Goal: Task Accomplishment & Management: Manage account settings

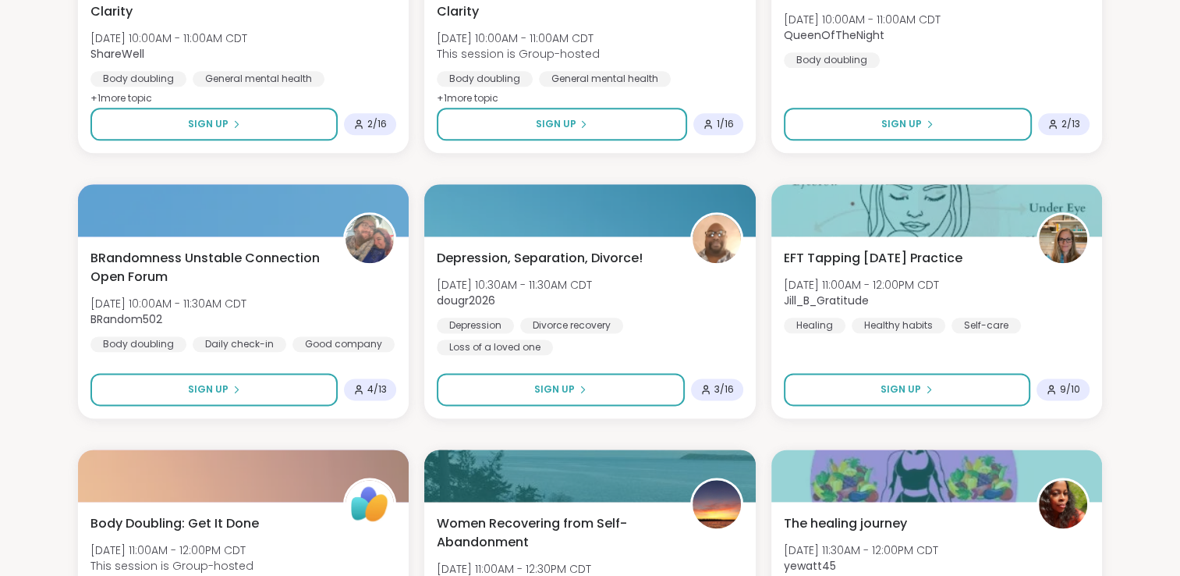
scroll to position [1886, 0]
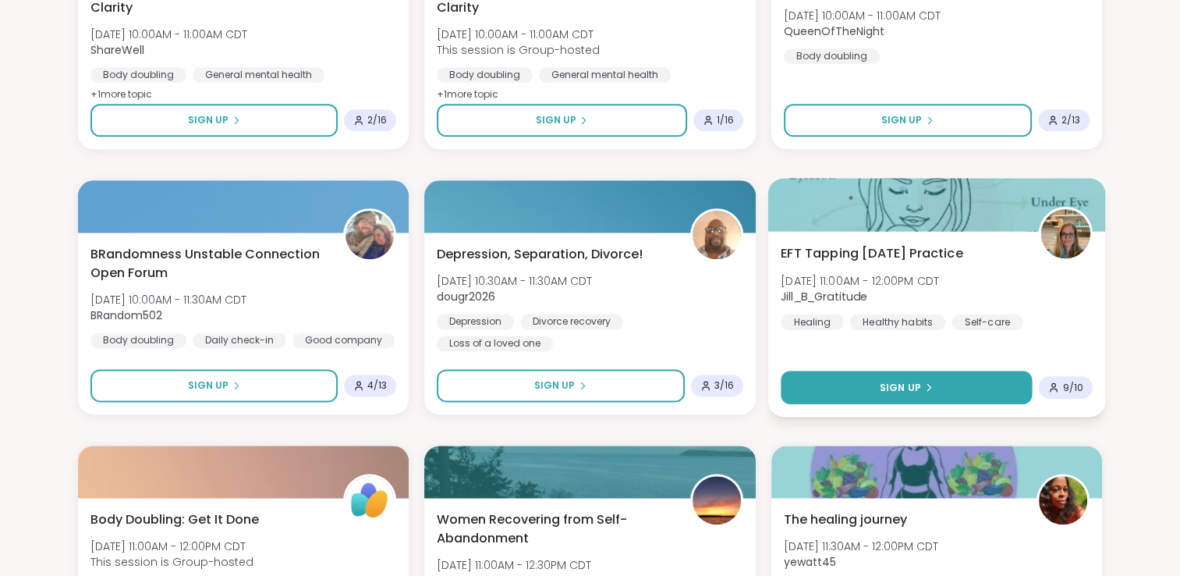
click at [983, 395] on button "Sign Up" at bounding box center [907, 388] width 252 height 34
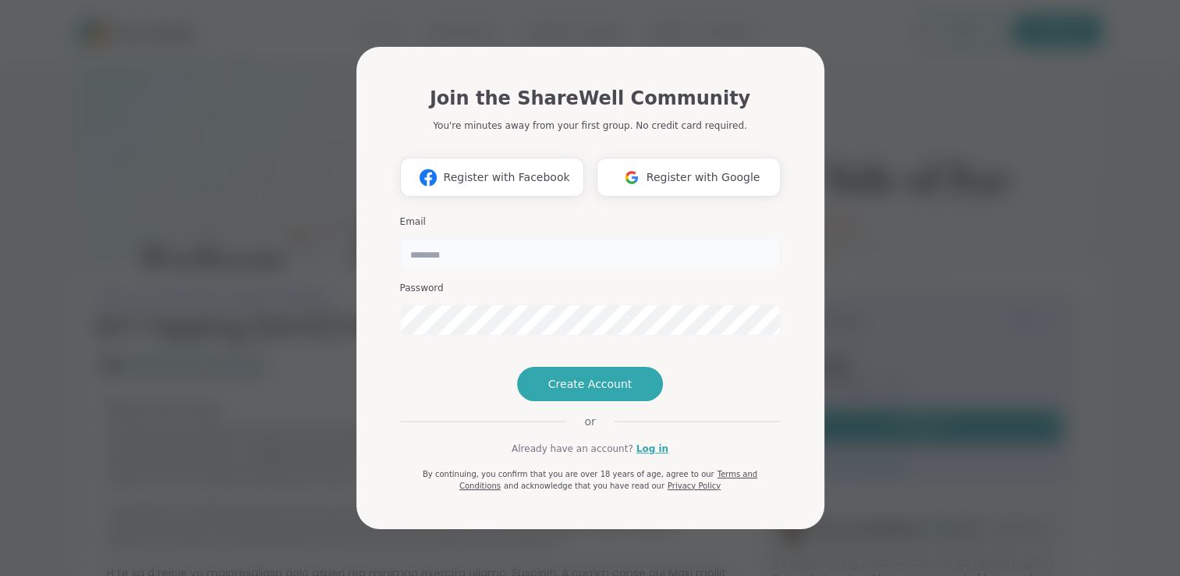
click at [691, 257] on input "email" at bounding box center [590, 253] width 381 height 31
type input "**********"
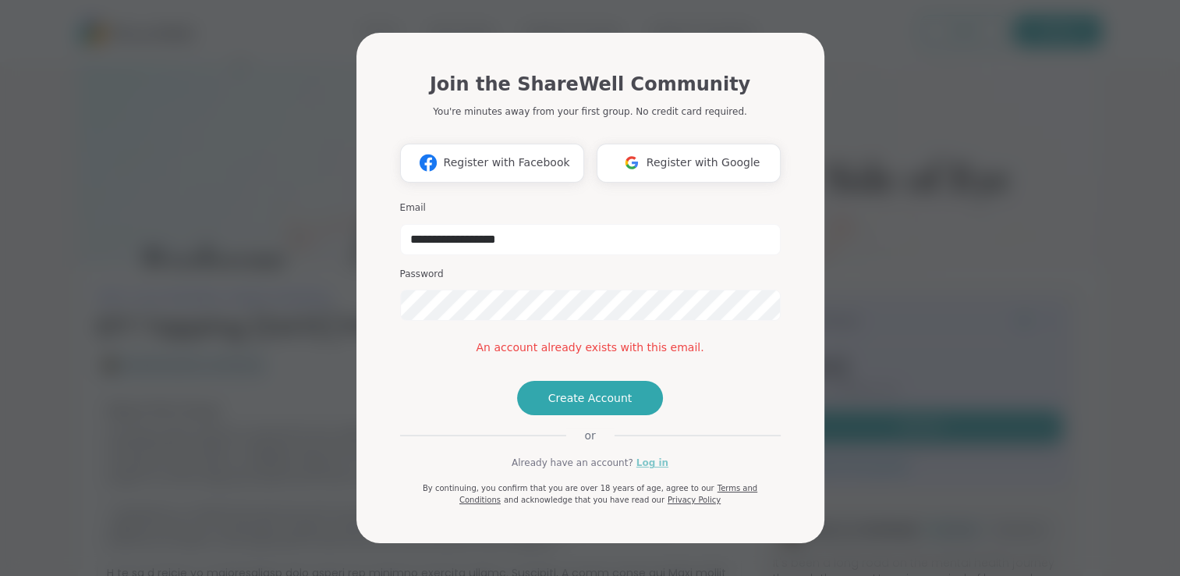
click at [646, 470] on link "Log in" at bounding box center [653, 463] width 32 height 14
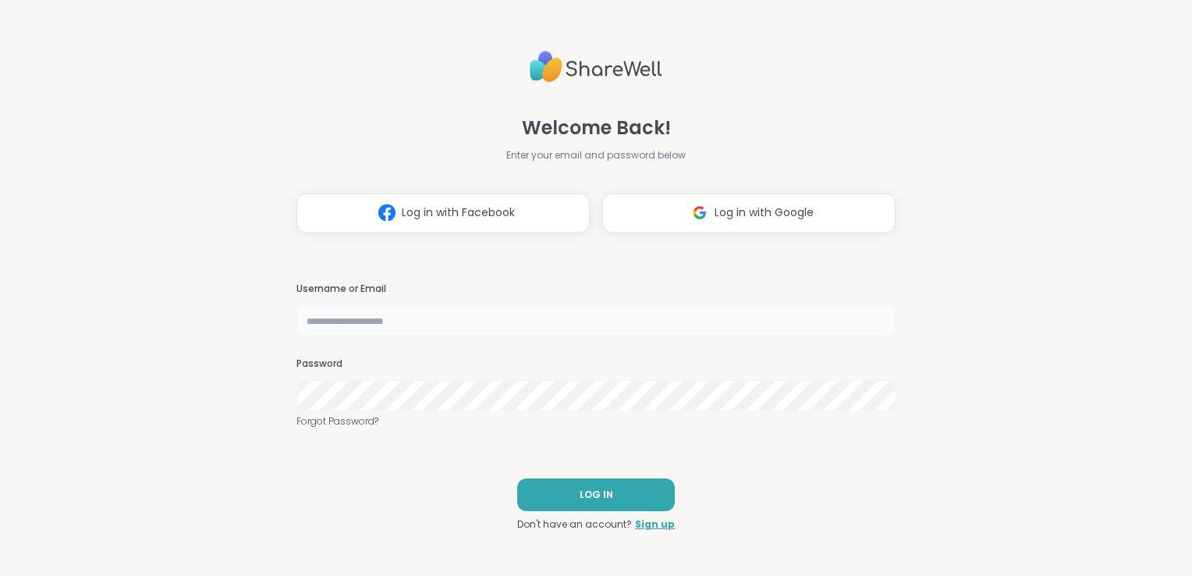
click at [520, 332] on input "text" at bounding box center [595, 319] width 599 height 31
type input "**********"
click at [580, 488] on span "LOG IN" at bounding box center [597, 495] width 34 height 14
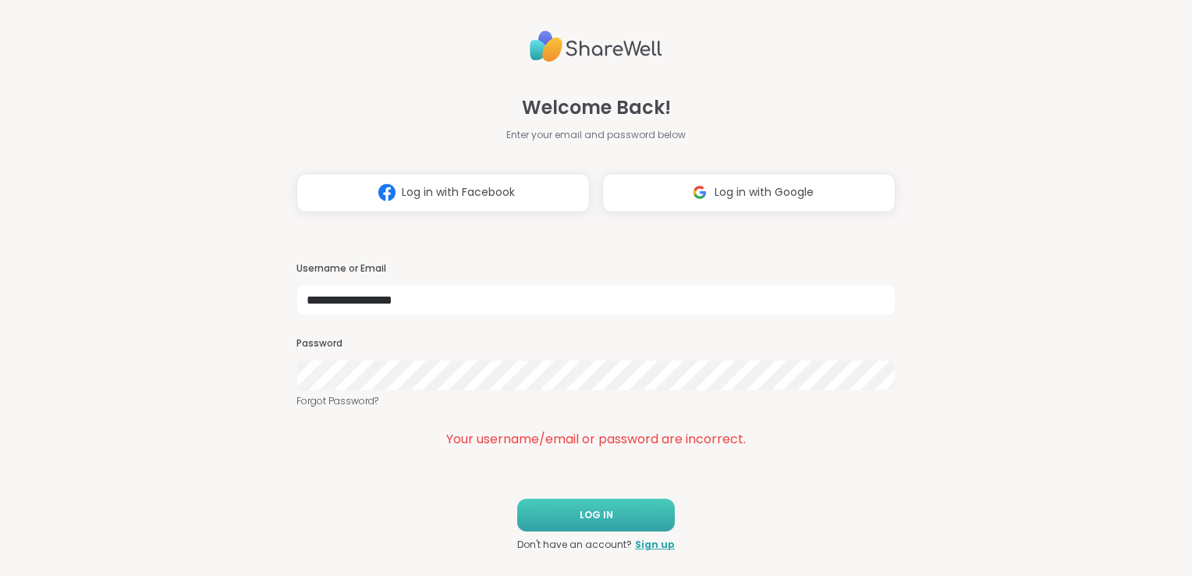
click at [599, 504] on button "LOG IN" at bounding box center [596, 515] width 158 height 33
click at [587, 517] on span "LOG IN" at bounding box center [597, 515] width 34 height 14
click at [415, 357] on div "Password" at bounding box center [595, 364] width 599 height 54
click at [550, 523] on button "LOG IN" at bounding box center [596, 515] width 158 height 33
click at [941, 396] on div "**********" at bounding box center [596, 288] width 1192 height 576
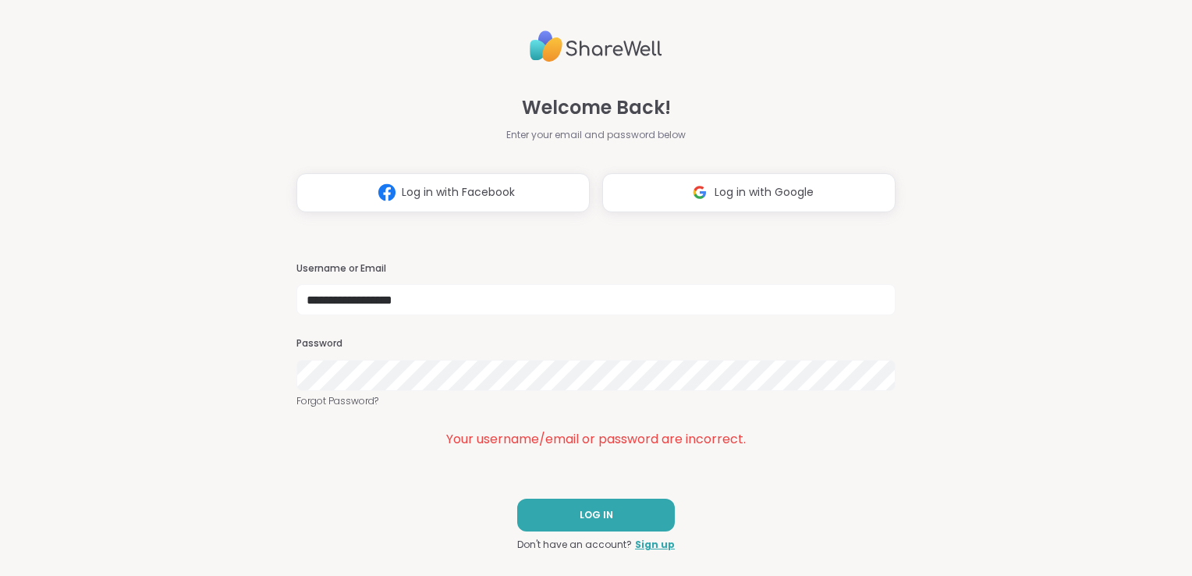
click at [1130, 353] on div "**********" at bounding box center [596, 288] width 1192 height 576
click at [554, 395] on link "Forgot Password?" at bounding box center [595, 401] width 599 height 14
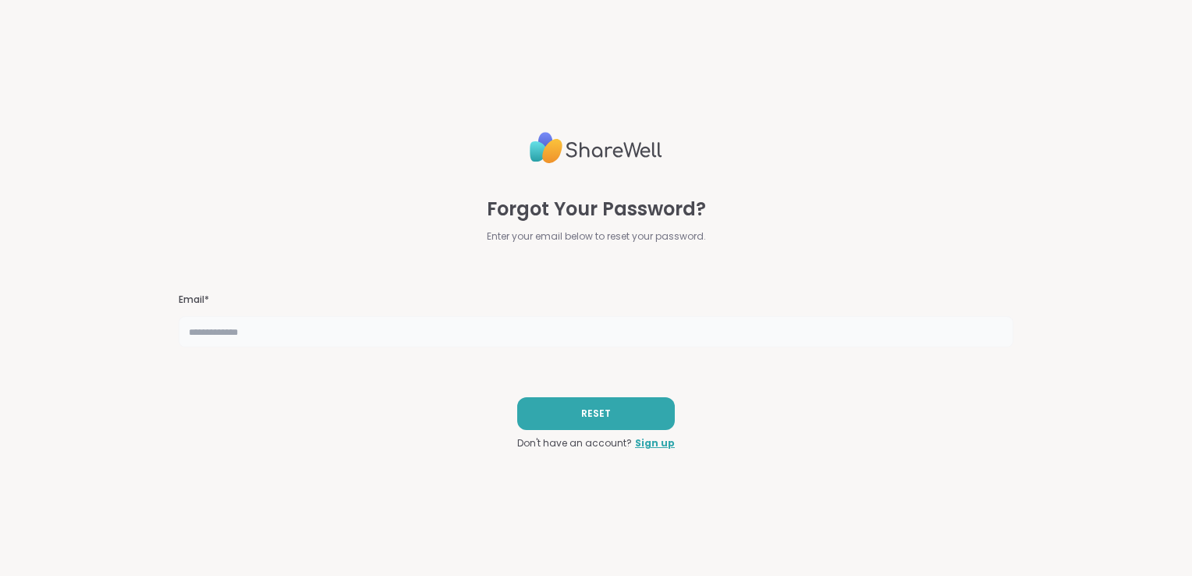
click at [601, 332] on input "text" at bounding box center [596, 331] width 835 height 31
type input "**********"
click at [562, 424] on button "RESET" at bounding box center [596, 413] width 158 height 33
click at [581, 416] on span "RESET" at bounding box center [596, 413] width 30 height 14
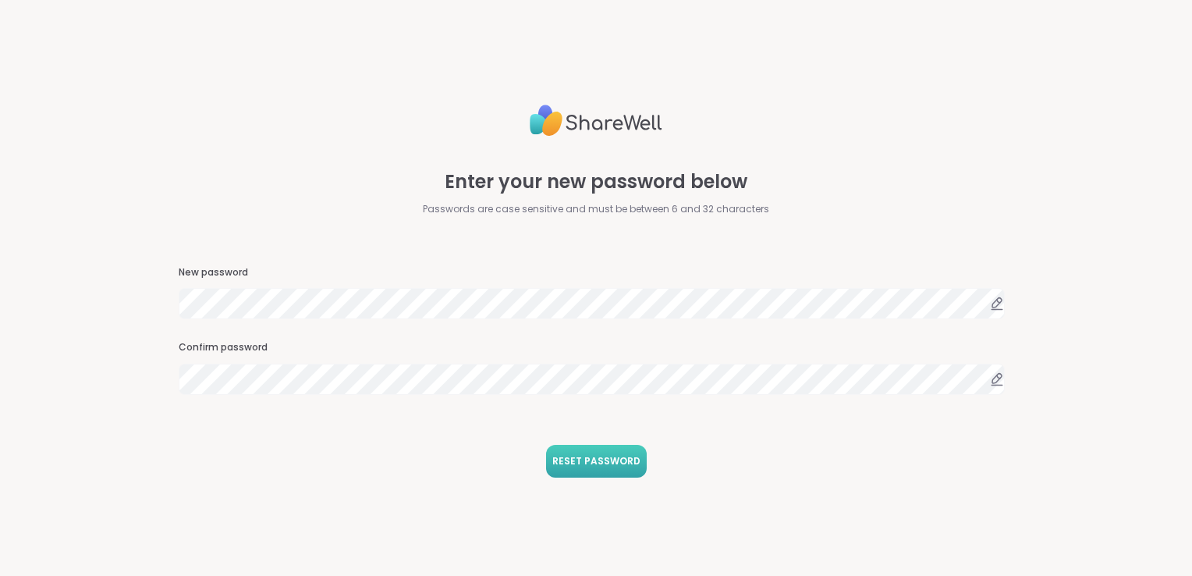
click at [584, 463] on span "RESET PASSWORD" at bounding box center [596, 461] width 88 height 14
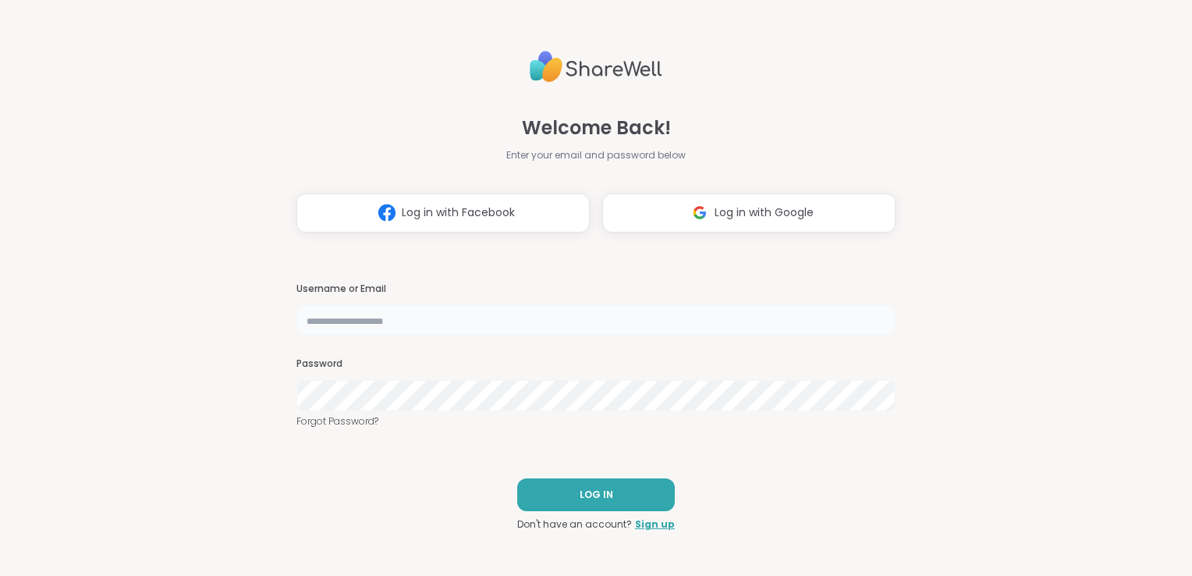
click at [555, 333] on input "text" at bounding box center [595, 319] width 599 height 31
type input "**********"
click at [580, 507] on button "LOG IN" at bounding box center [596, 494] width 158 height 33
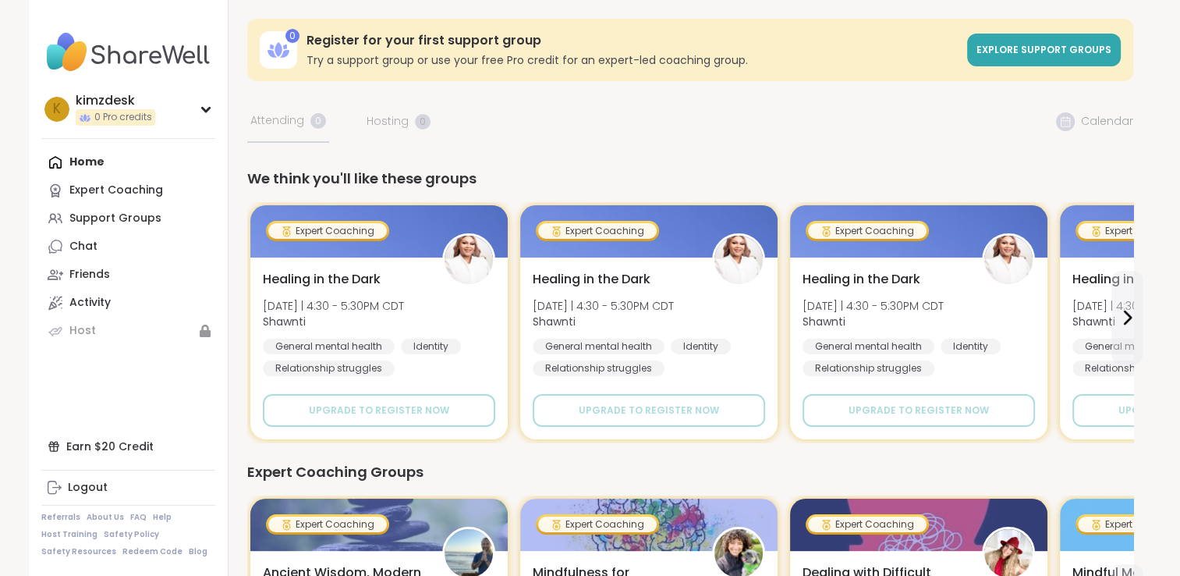
click at [1125, 320] on icon at bounding box center [1127, 317] width 19 height 19
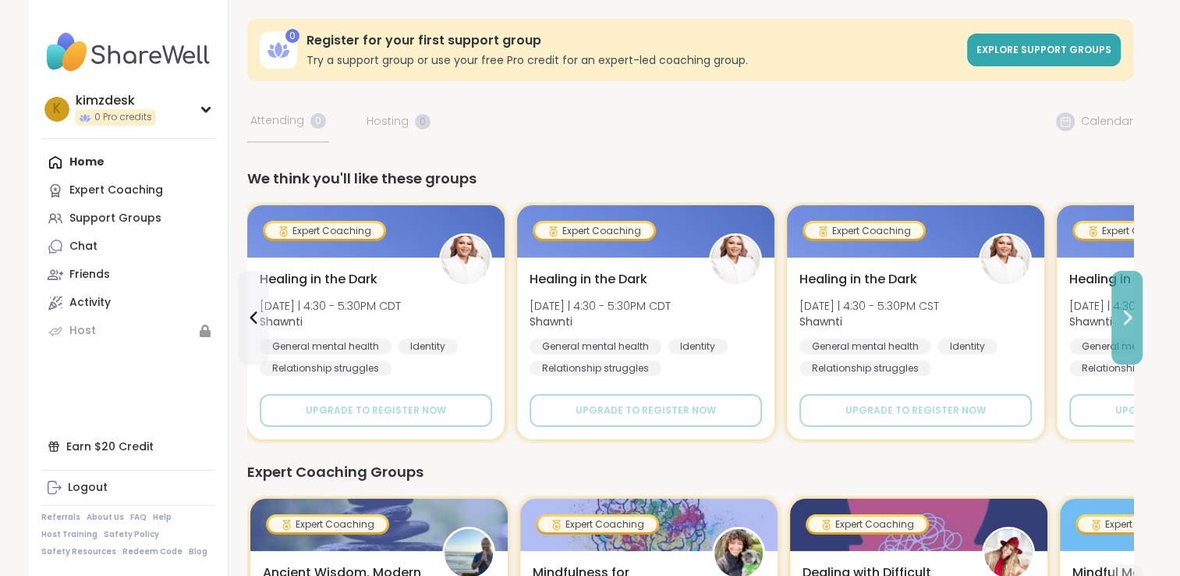
click at [1125, 320] on icon at bounding box center [1127, 317] width 19 height 19
click at [254, 320] on icon at bounding box center [253, 317] width 7 height 12
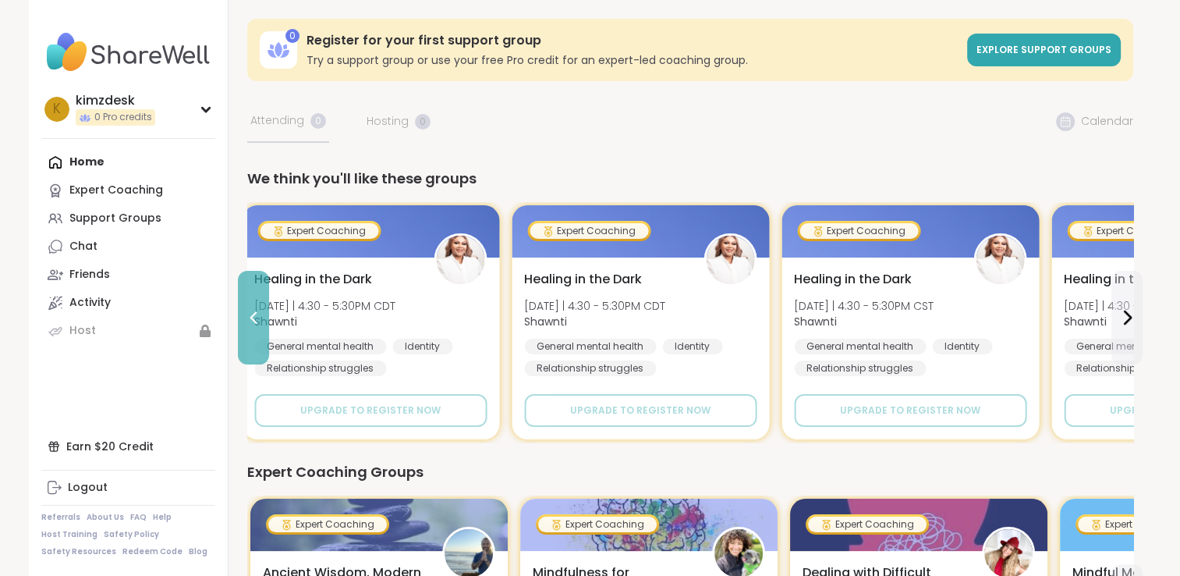
click at [254, 320] on icon at bounding box center [253, 317] width 7 height 12
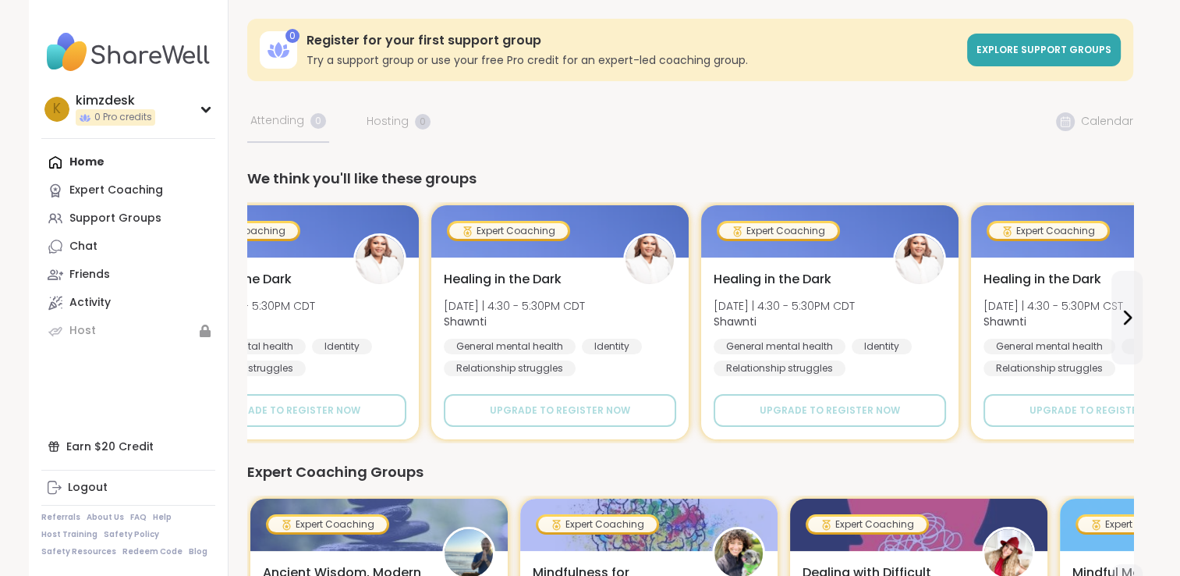
click at [254, 320] on span "Shawnti" at bounding box center [243, 322] width 141 height 16
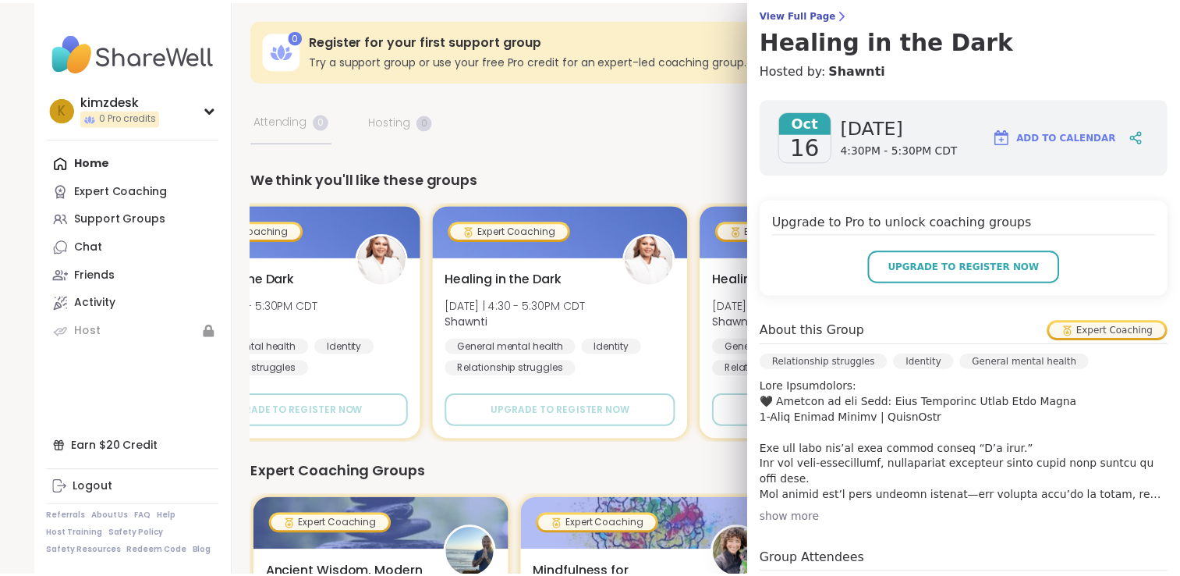
scroll to position [128, 0]
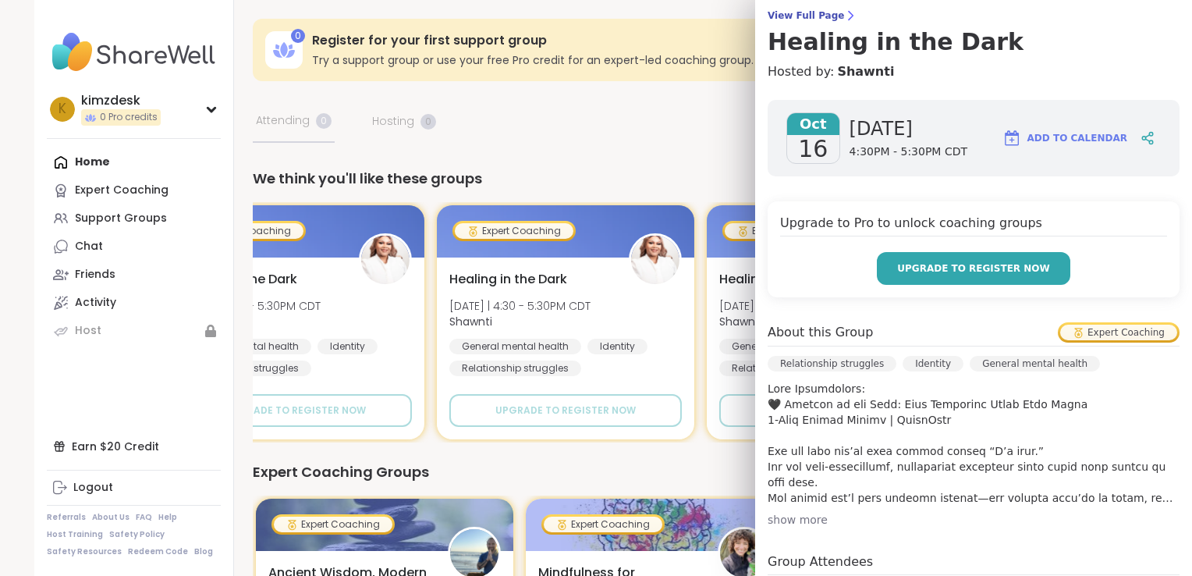
click at [1034, 271] on button "Upgrade to register now" at bounding box center [973, 268] width 193 height 33
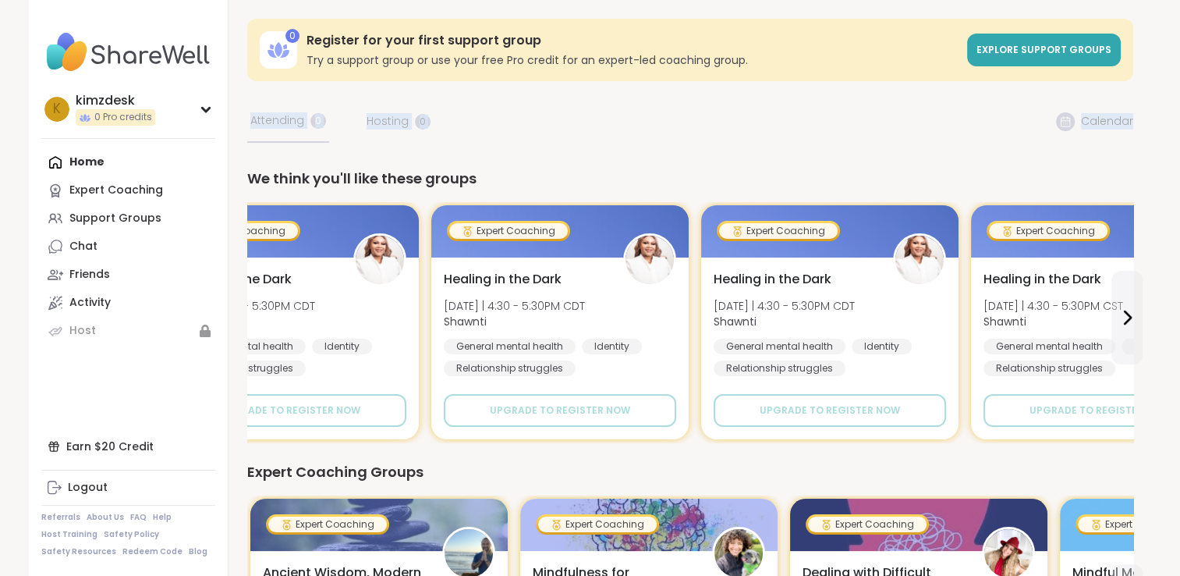
drag, startPoint x: 1162, startPoint y: 62, endPoint x: 1169, endPoint y: 120, distance: 58.3
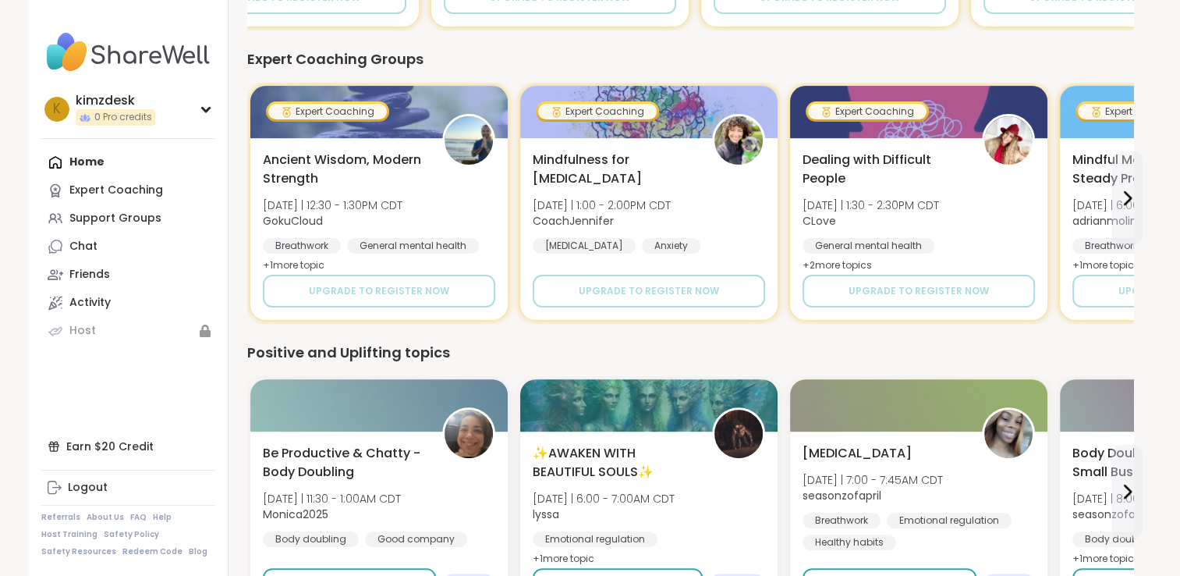
scroll to position [411, 0]
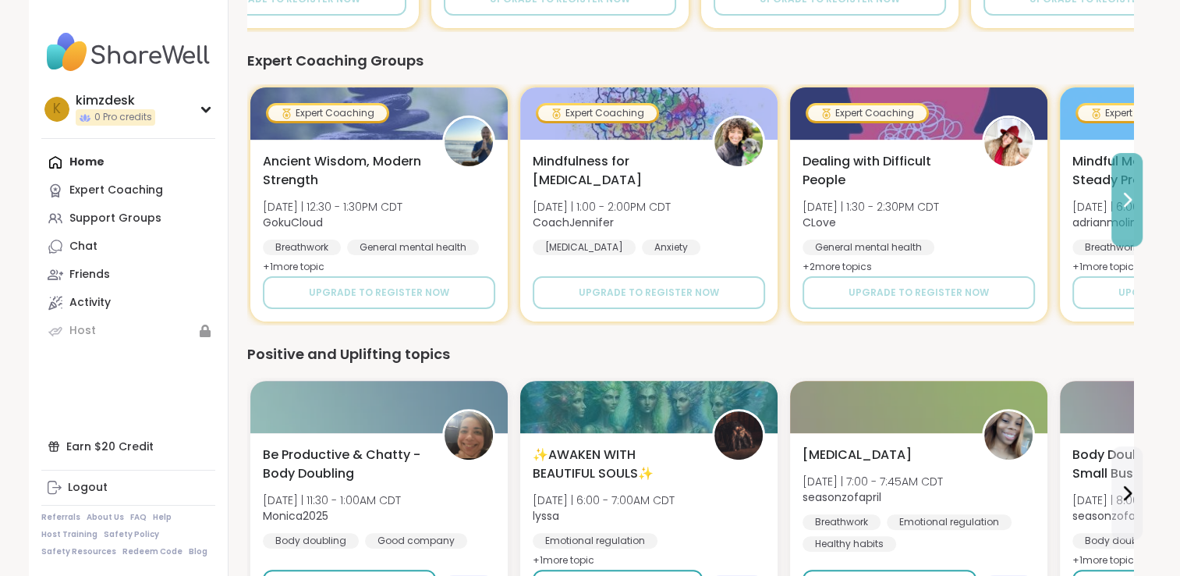
click at [1132, 203] on icon at bounding box center [1127, 199] width 19 height 19
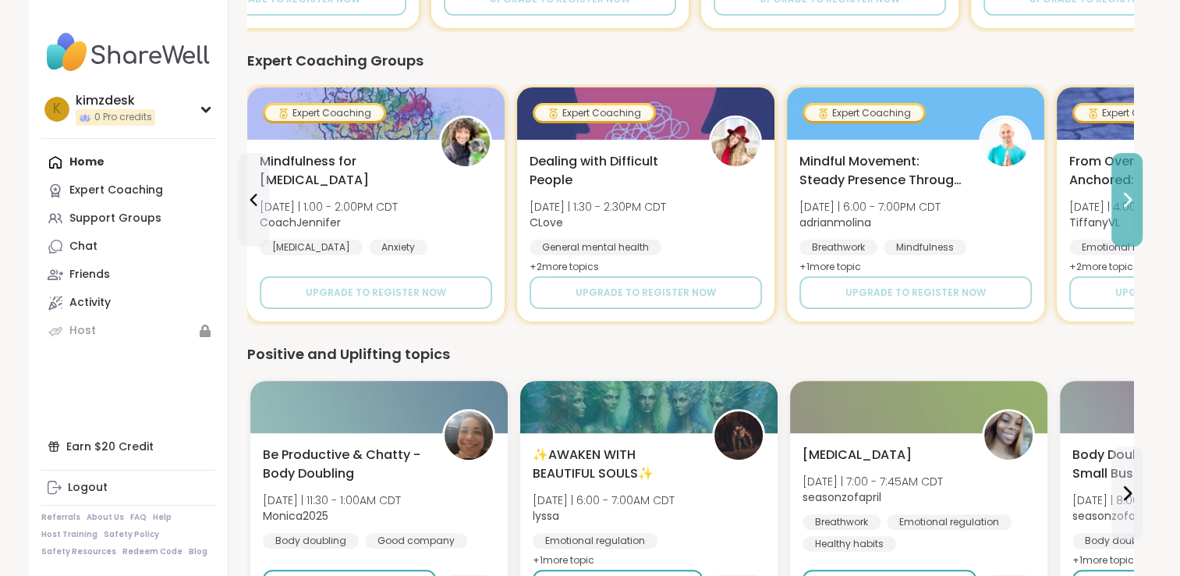
click at [1132, 203] on icon at bounding box center [1127, 199] width 19 height 19
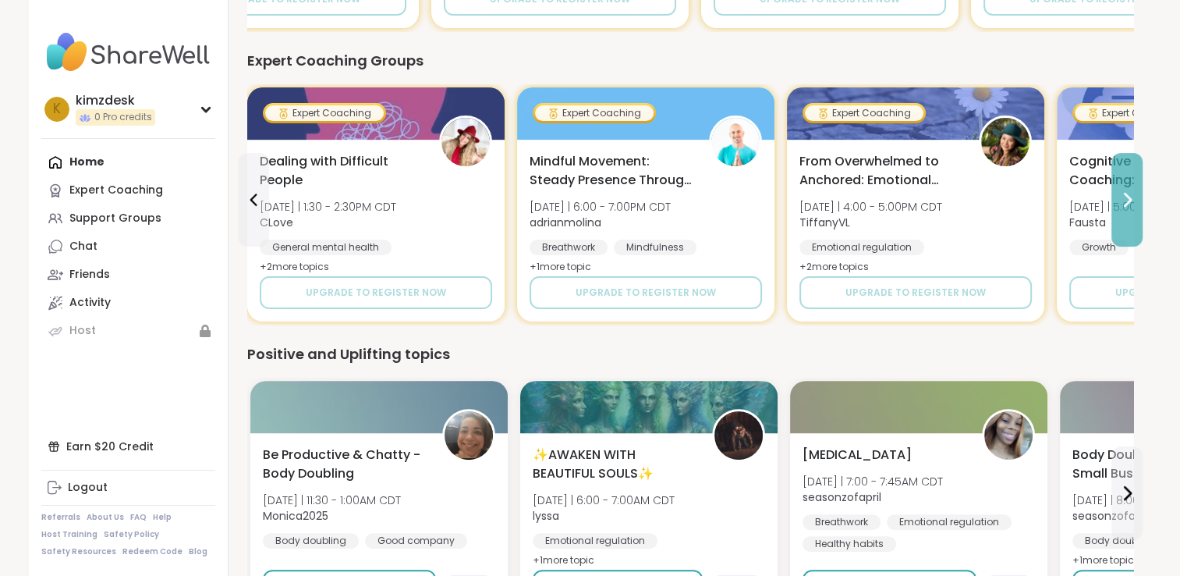
click at [1127, 208] on icon at bounding box center [1127, 199] width 19 height 19
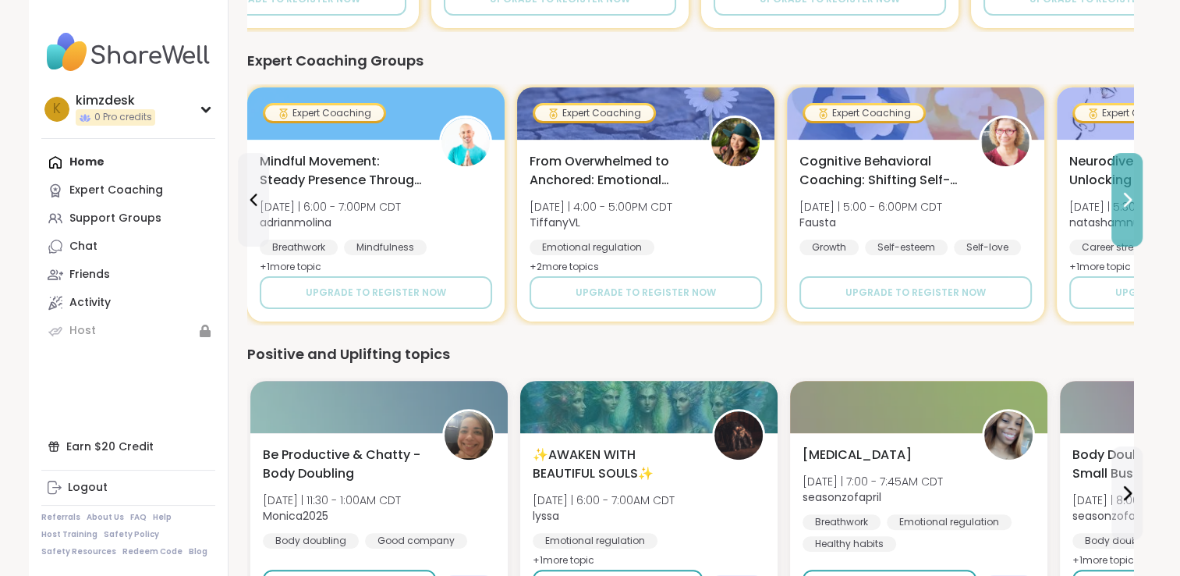
click at [1127, 208] on icon at bounding box center [1127, 199] width 19 height 19
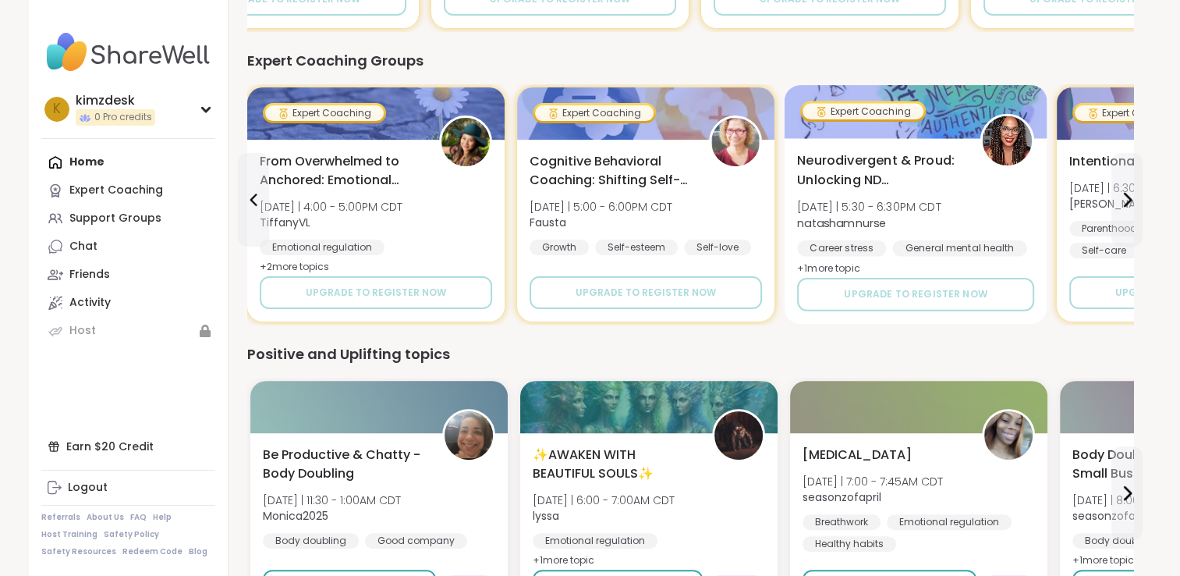
click at [832, 268] on span "+ 1 more topic" at bounding box center [828, 267] width 63 height 12
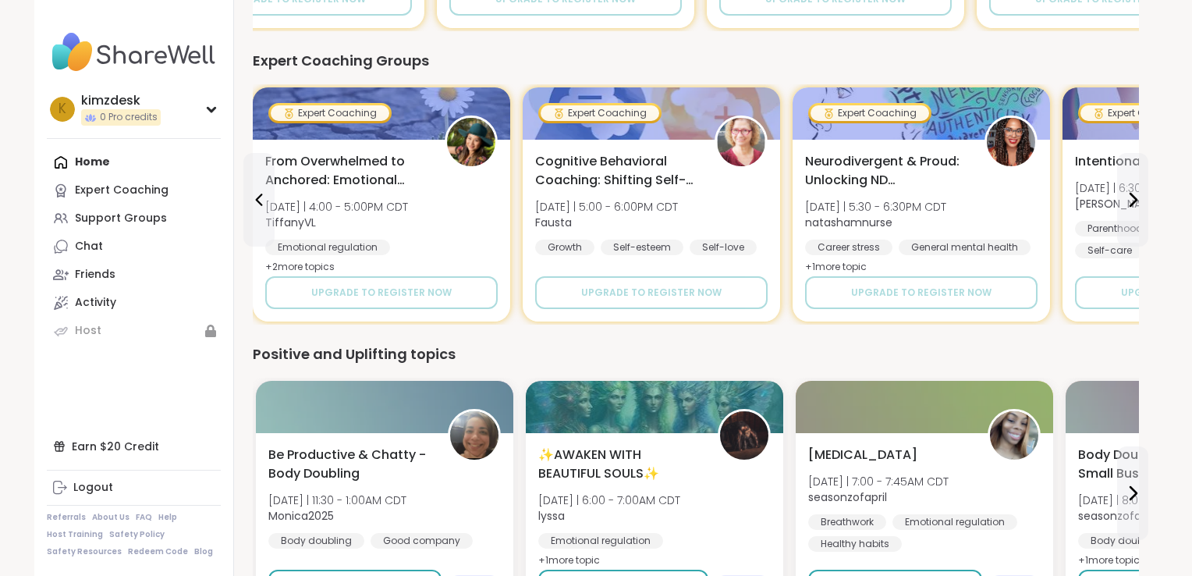
click at [619, 360] on div "Positive and Uplifting topics" at bounding box center [696, 354] width 886 height 22
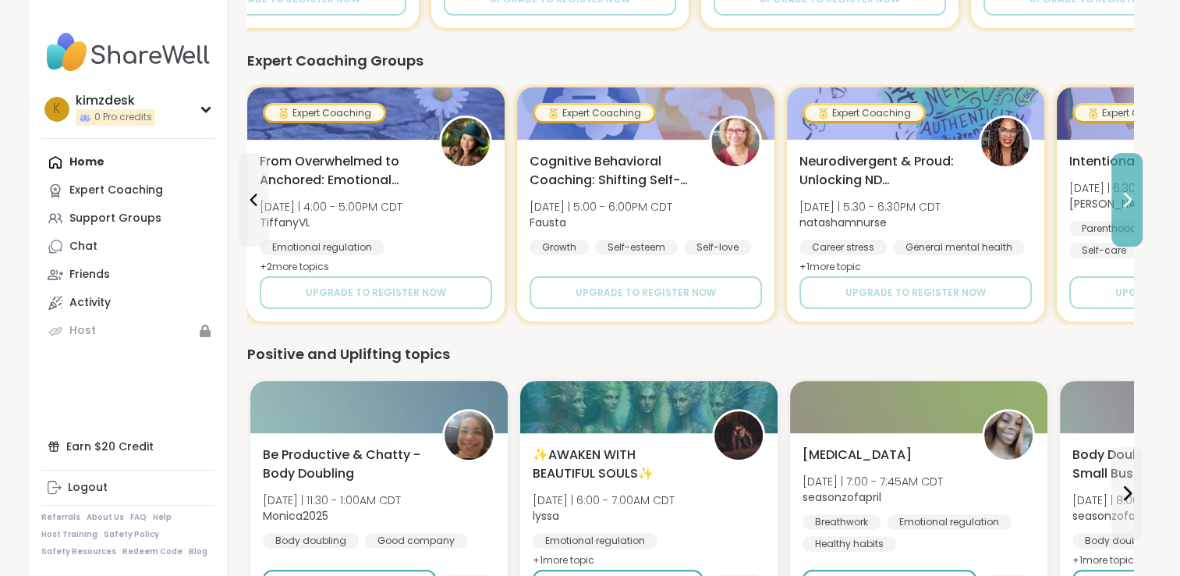
click at [1123, 200] on icon at bounding box center [1127, 199] width 19 height 19
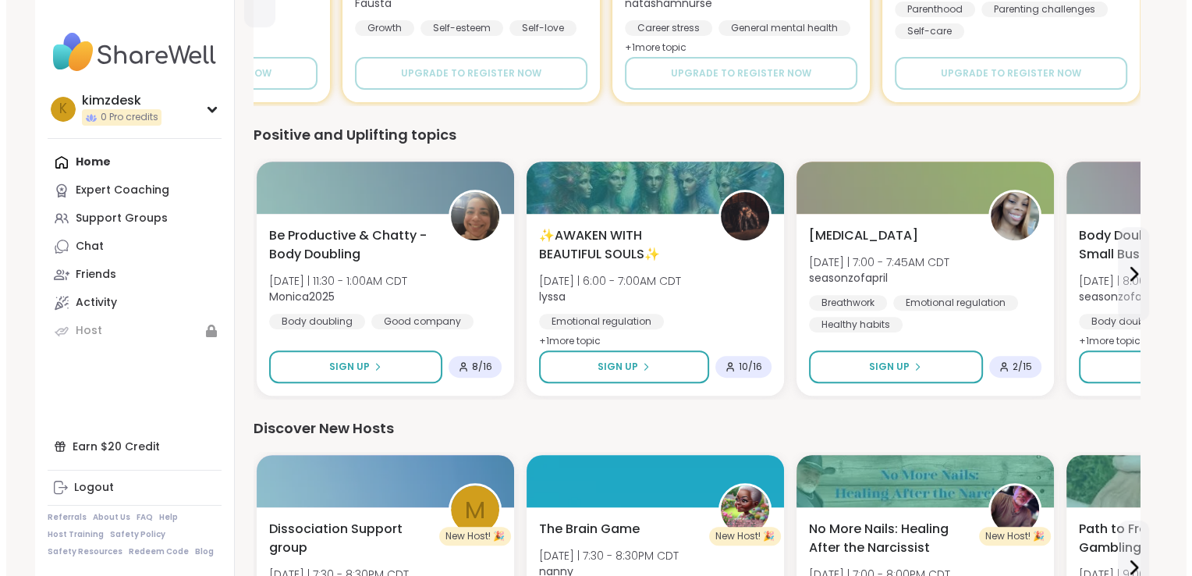
scroll to position [636, 0]
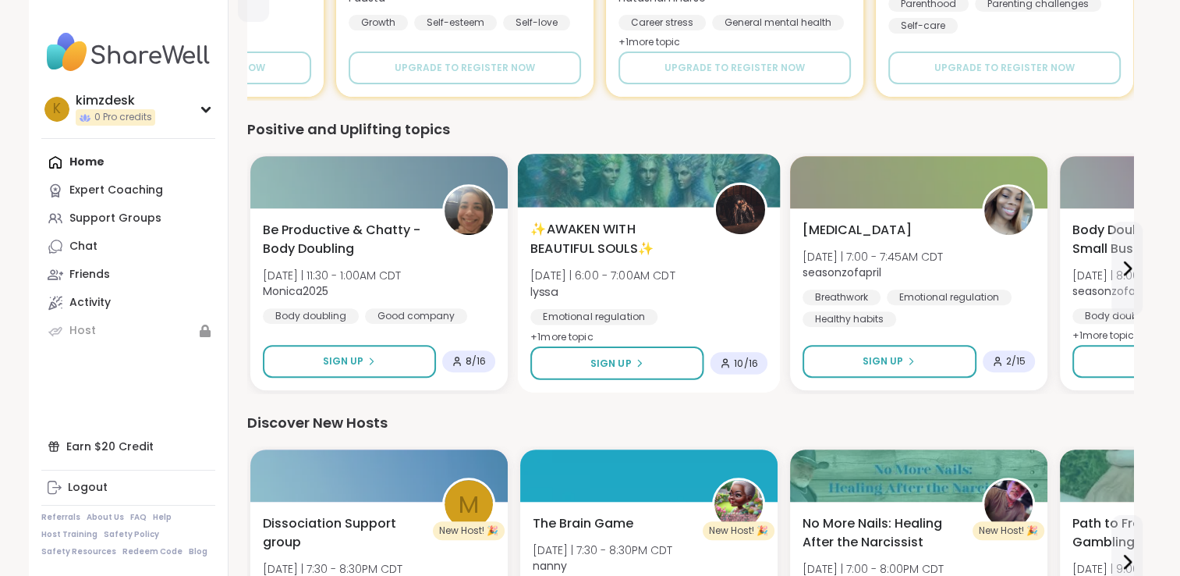
click at [575, 335] on span "+ 1 more topic" at bounding box center [562, 336] width 63 height 12
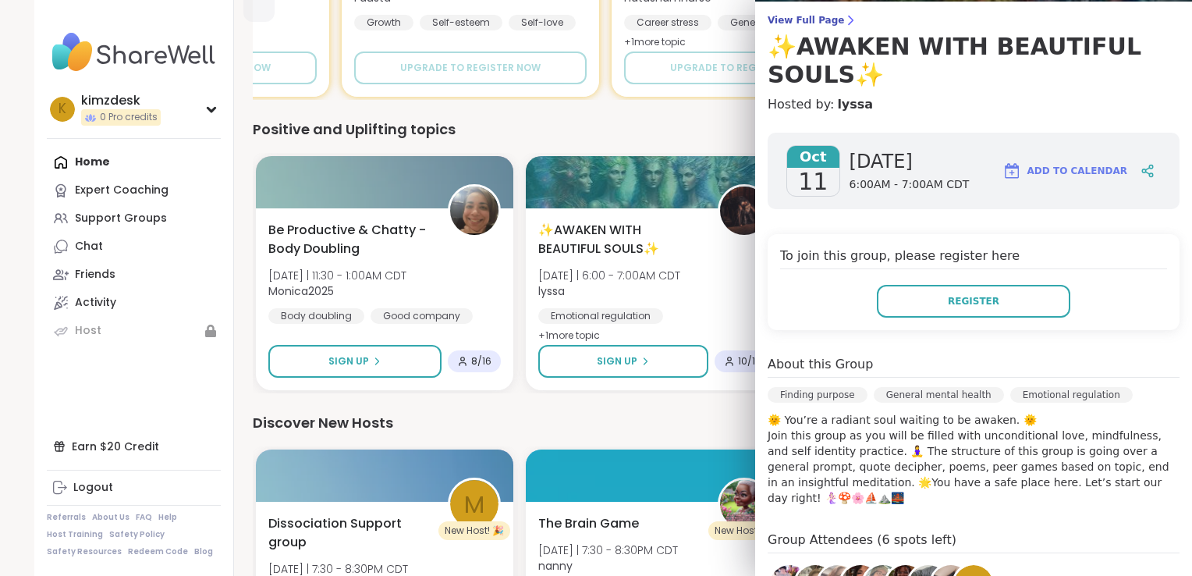
scroll to position [122, 0]
